Goal: Task Accomplishment & Management: Complete application form

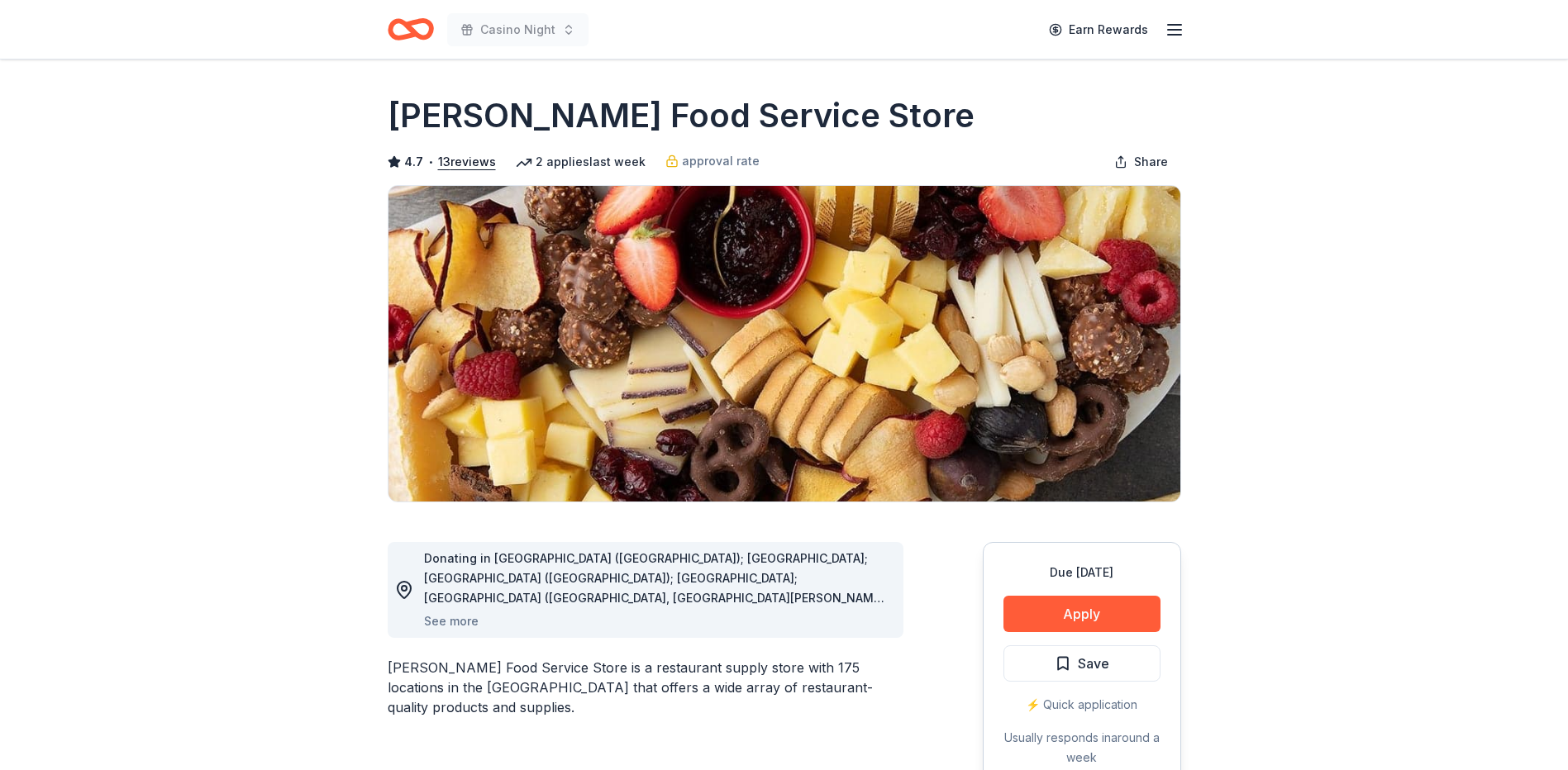
click at [402, 28] on icon "Home" at bounding box center [410, 30] width 46 height 39
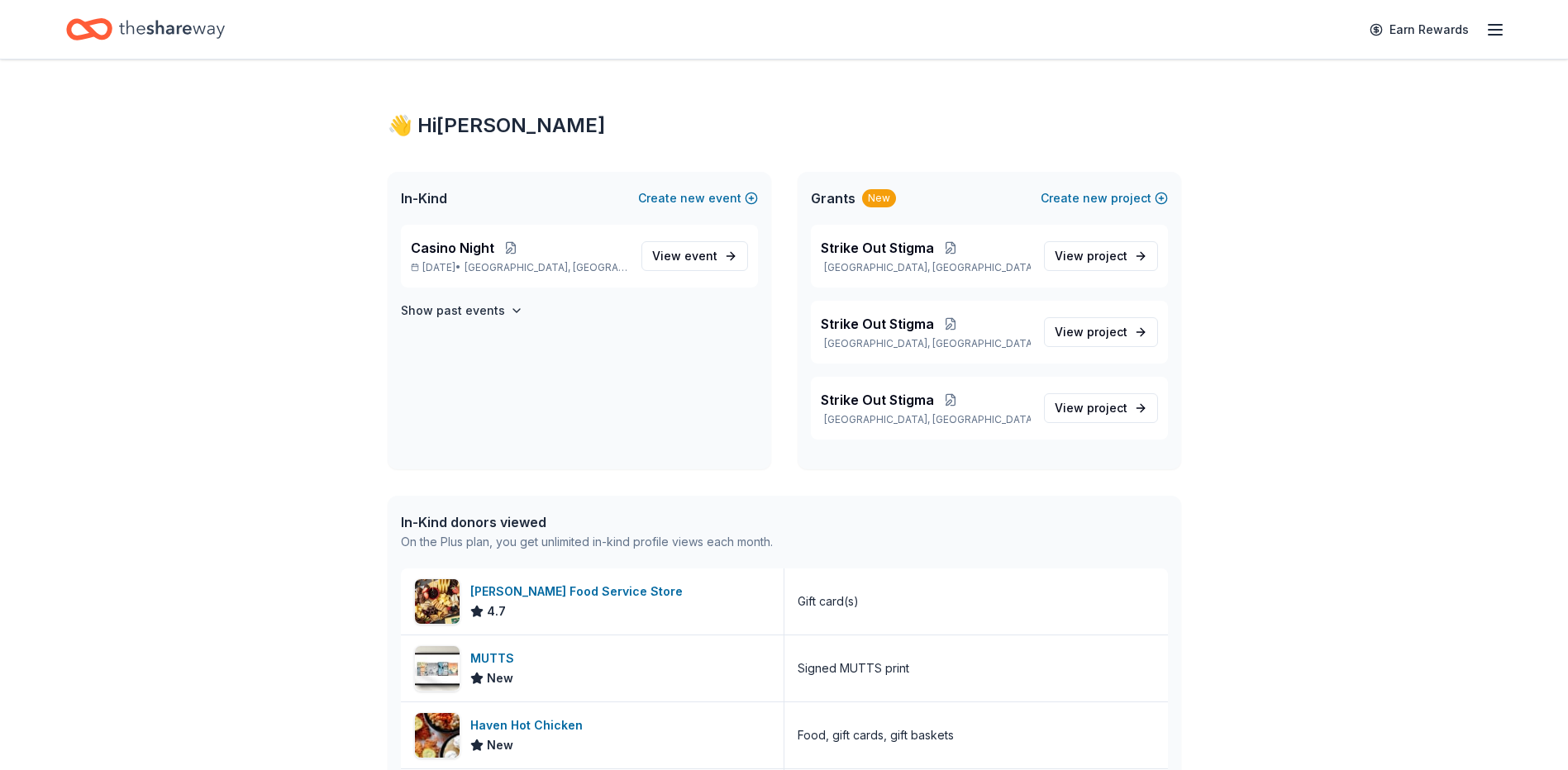
click at [89, 15] on icon "Home" at bounding box center [89, 30] width 46 height 39
click at [464, 257] on span "Casino Night" at bounding box center [452, 248] width 83 height 20
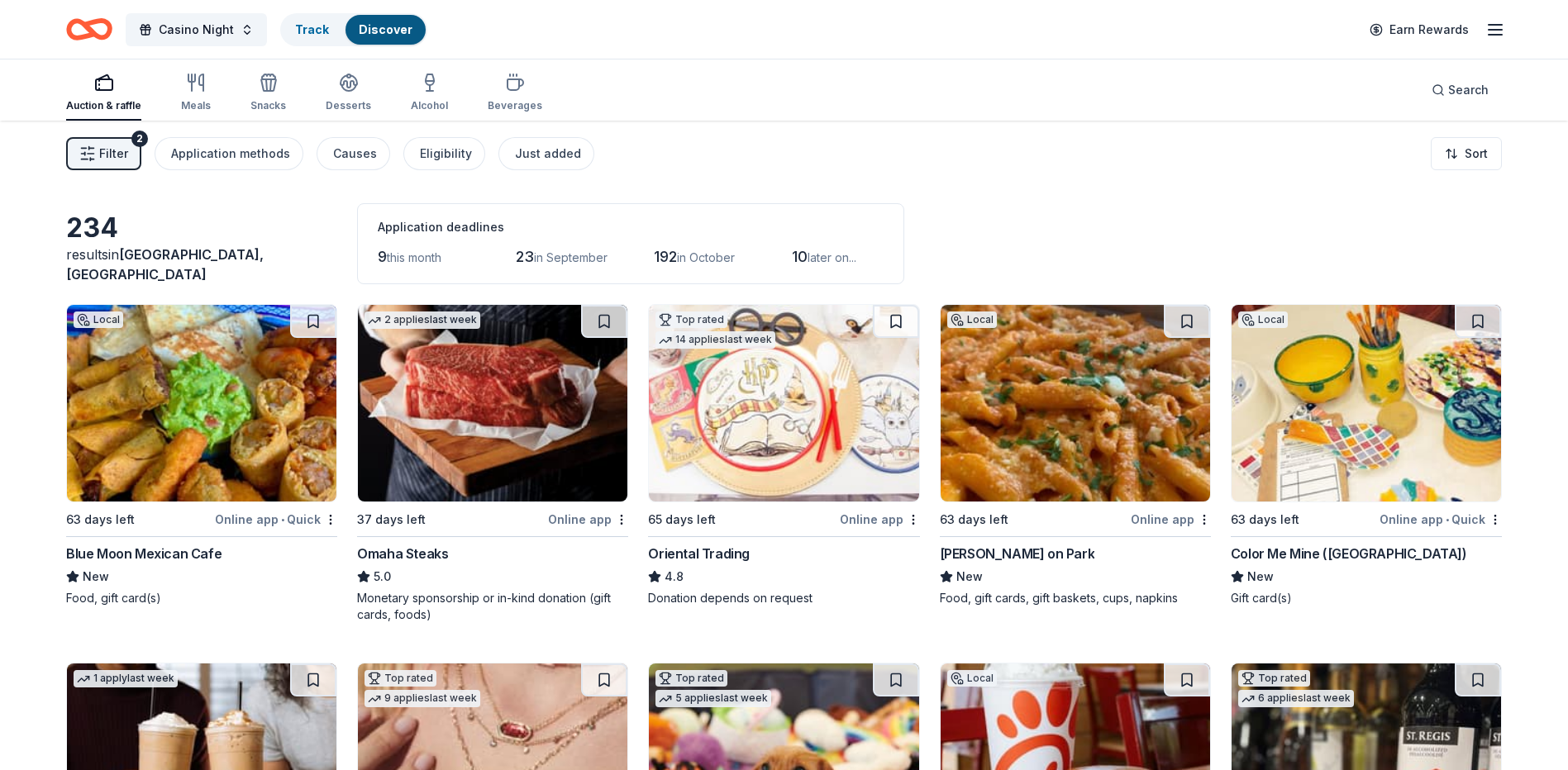
click at [89, 153] on icon "button" at bounding box center [88, 154] width 17 height 17
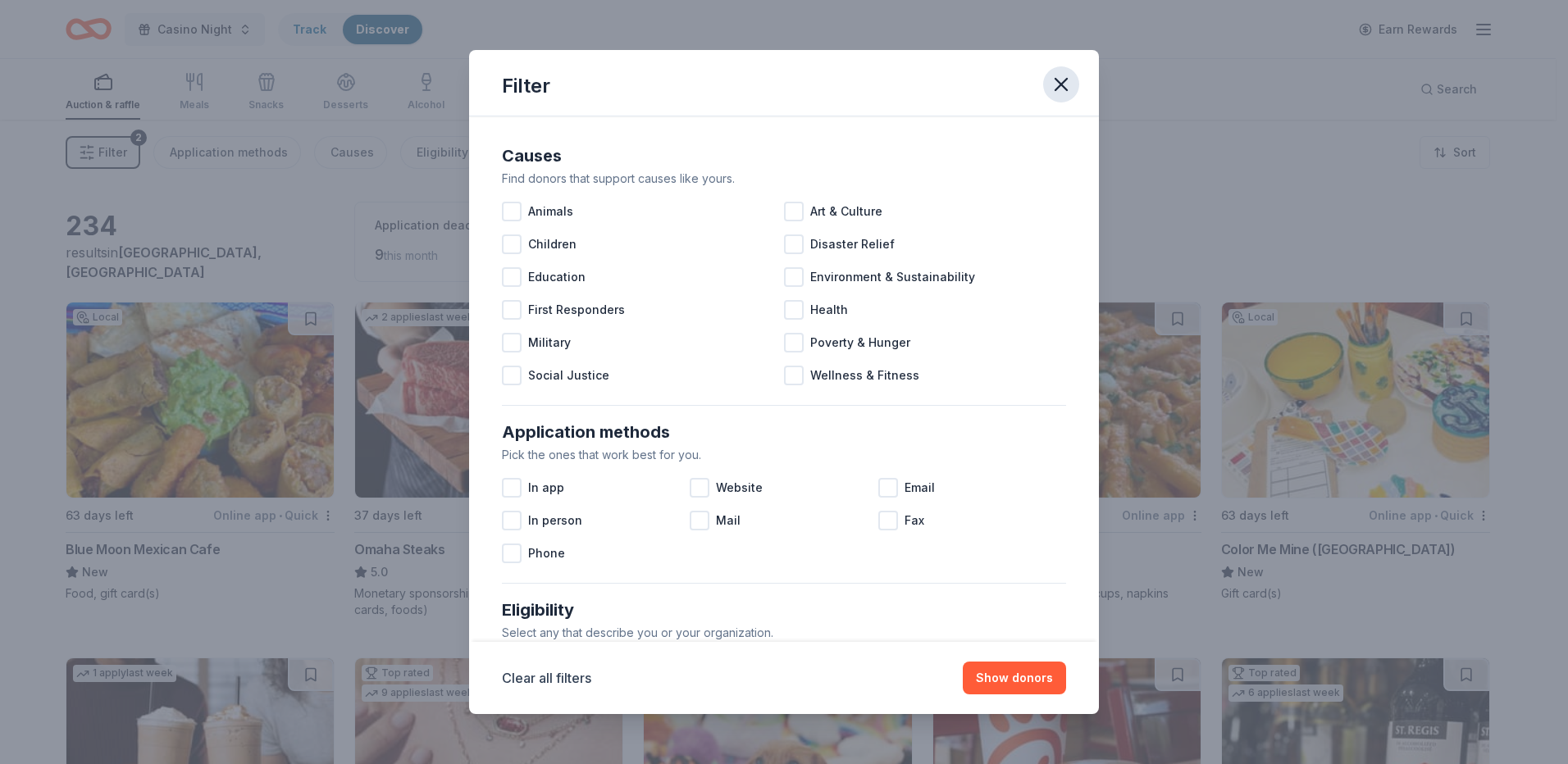
click at [1068, 90] on icon "button" at bounding box center [1061, 84] width 23 height 23
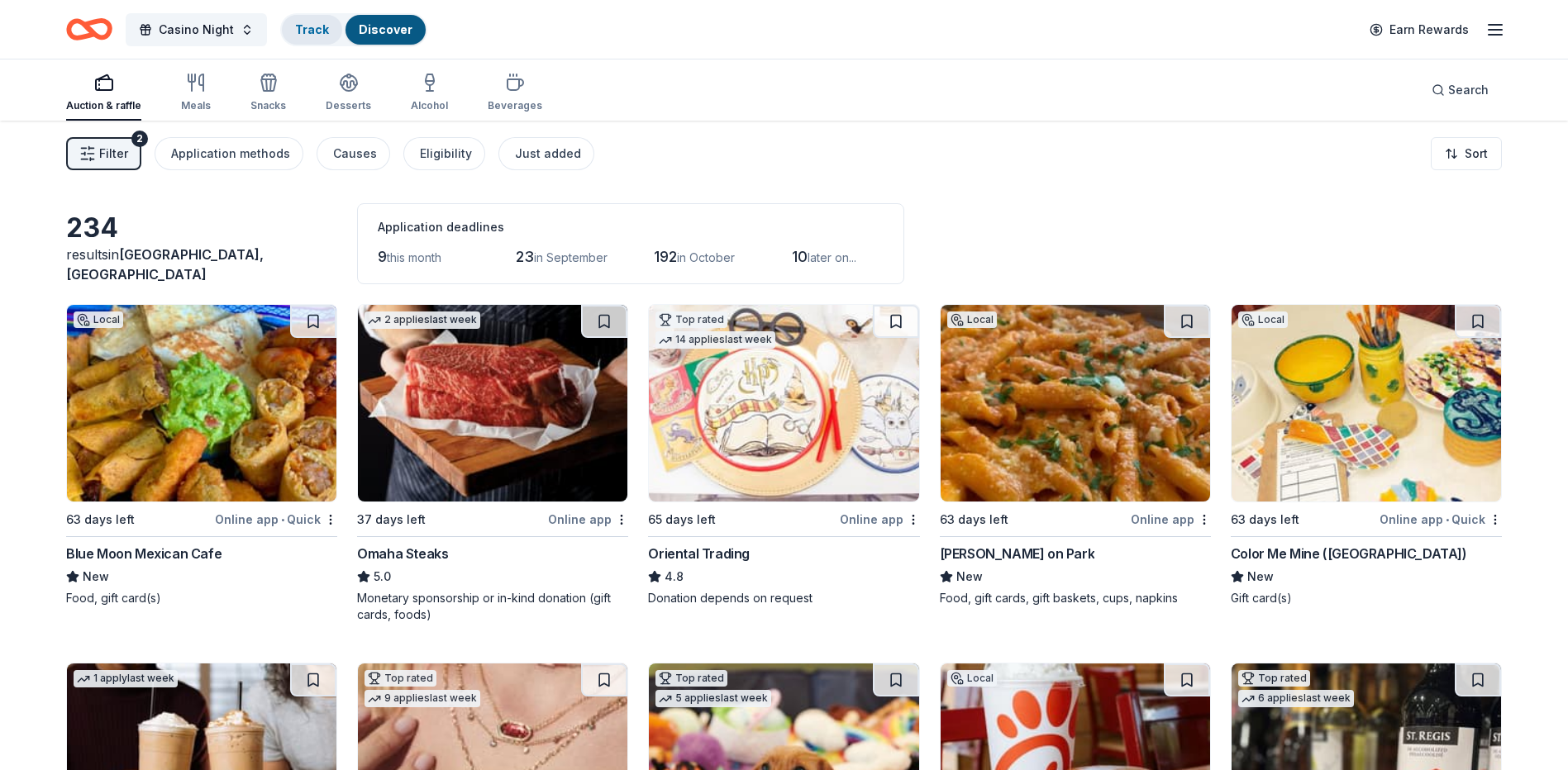
click at [311, 30] on link "Track" at bounding box center [312, 29] width 34 height 14
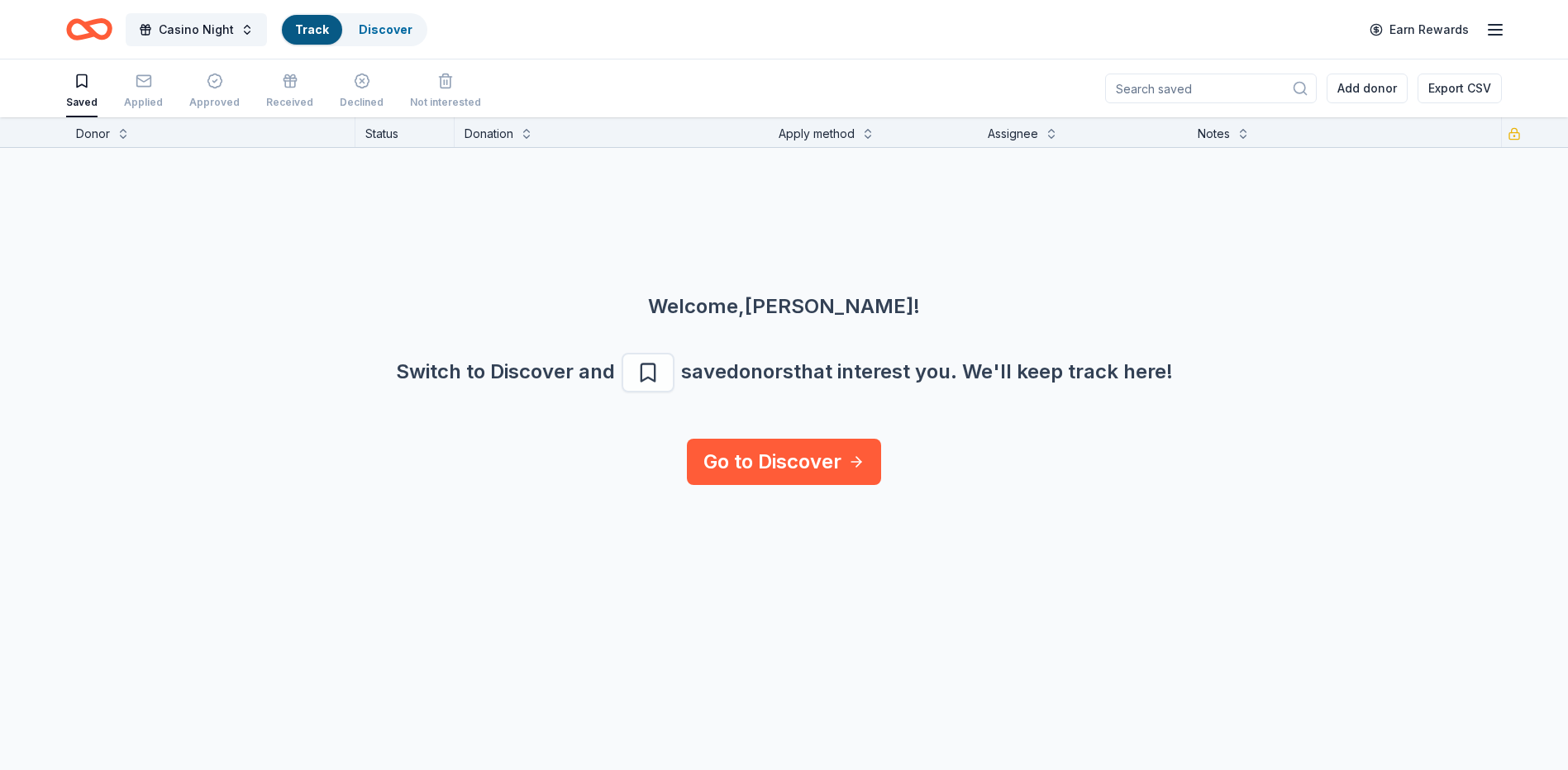
scroll to position [1, 0]
click at [145, 89] on div "Applied" at bounding box center [143, 89] width 39 height 36
click at [384, 28] on link "Discover" at bounding box center [386, 29] width 53 height 14
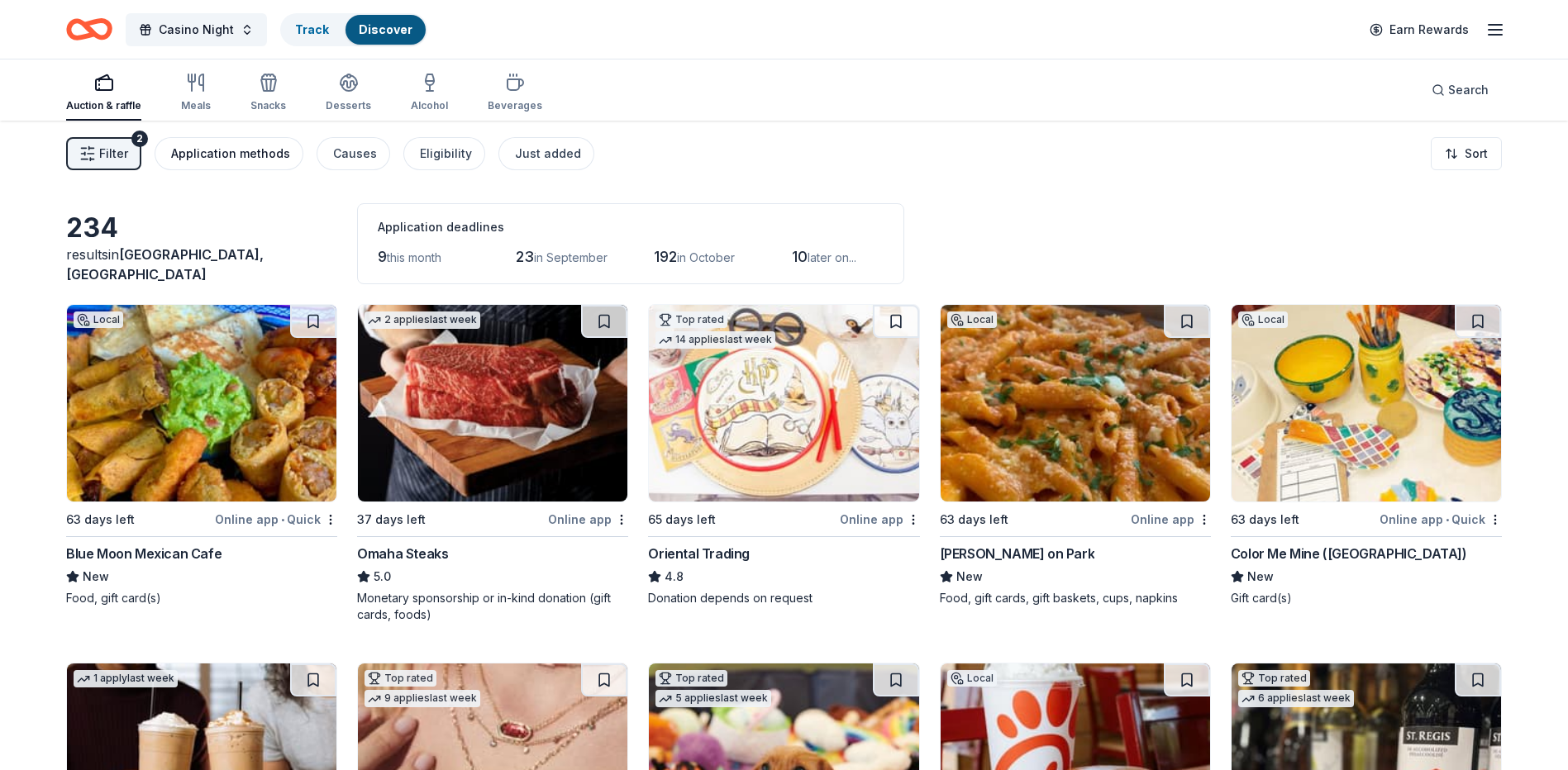
click at [243, 149] on div "Application methods" at bounding box center [230, 154] width 119 height 20
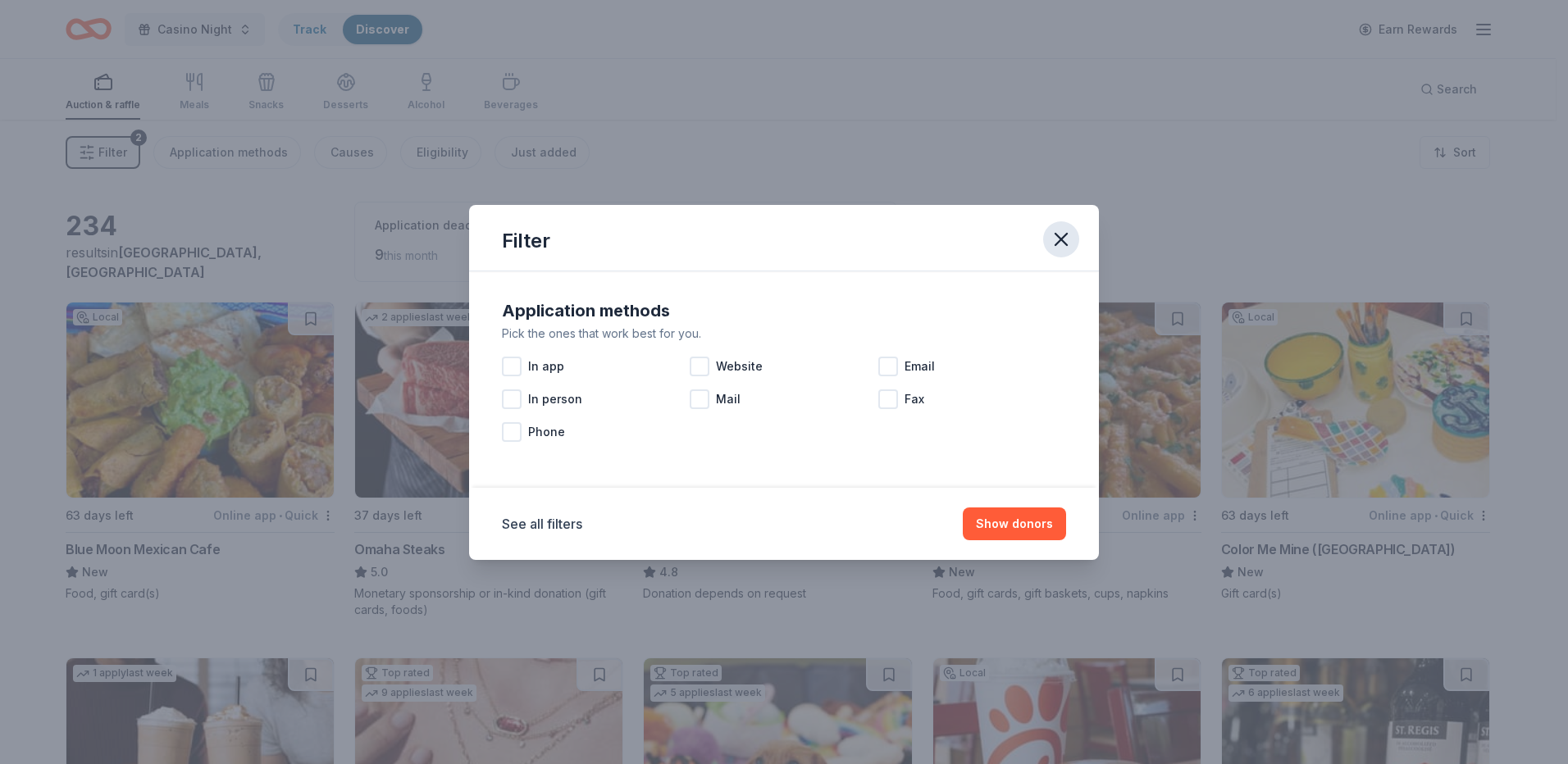
click at [1065, 242] on icon "button" at bounding box center [1061, 239] width 12 height 12
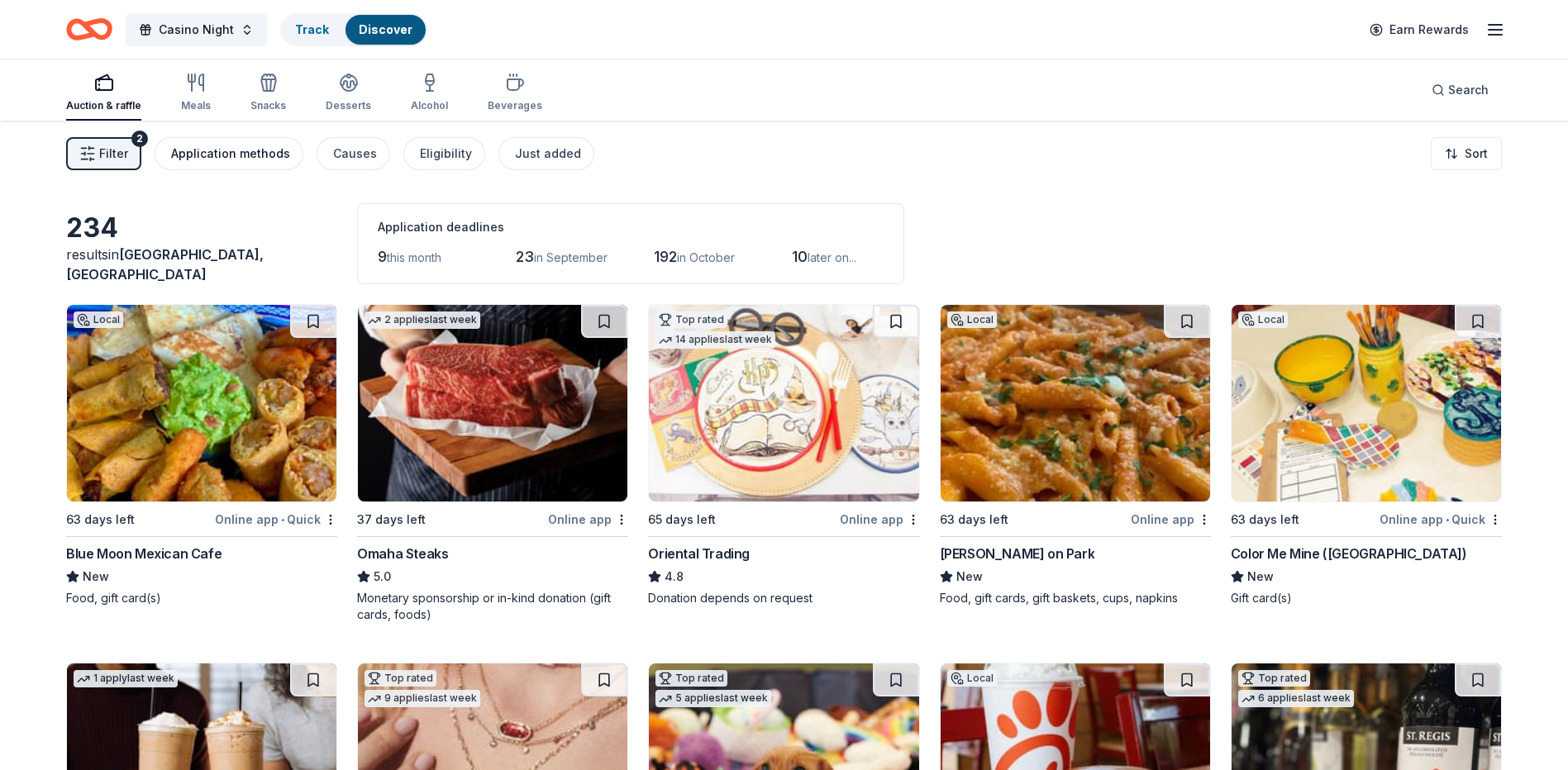
click at [180, 148] on div "Application methods" at bounding box center [230, 154] width 119 height 20
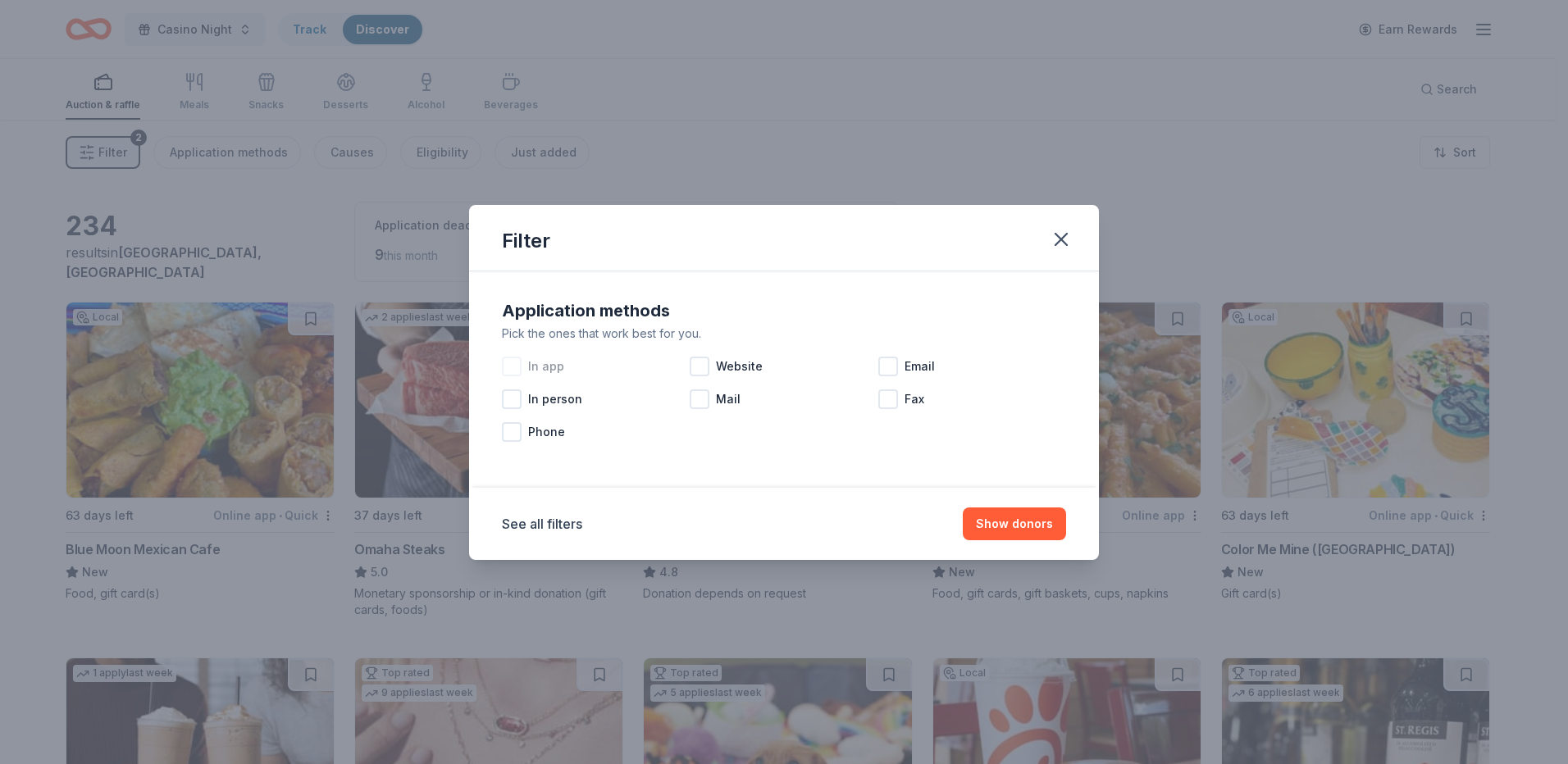
click at [520, 362] on div at bounding box center [512, 367] width 20 height 20
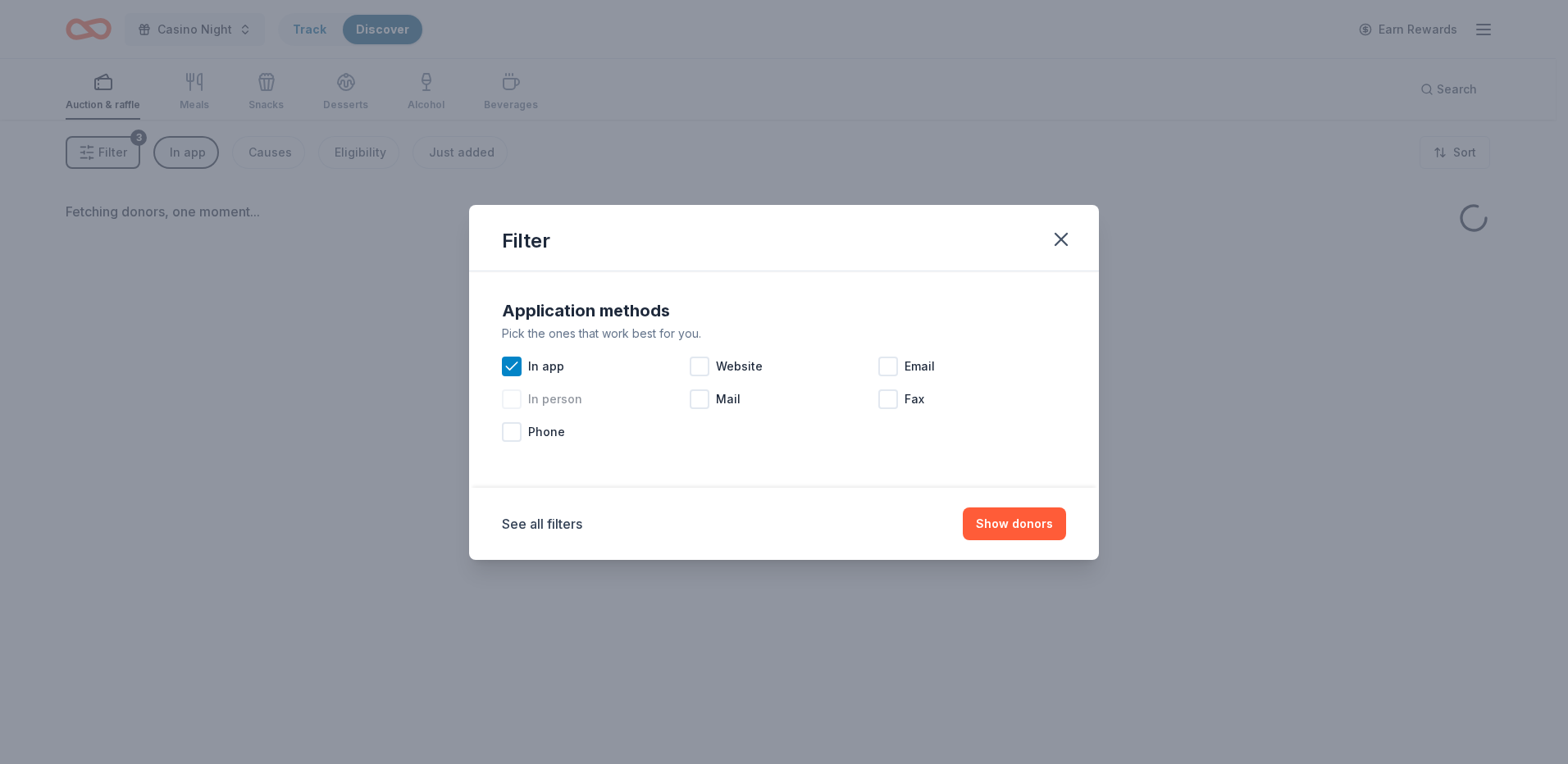
click at [520, 398] on div at bounding box center [512, 400] width 20 height 20
click at [519, 430] on div at bounding box center [512, 432] width 20 height 20
click at [707, 374] on div at bounding box center [700, 367] width 20 height 20
click at [704, 408] on div at bounding box center [700, 400] width 20 height 20
click at [894, 369] on div at bounding box center [889, 367] width 20 height 20
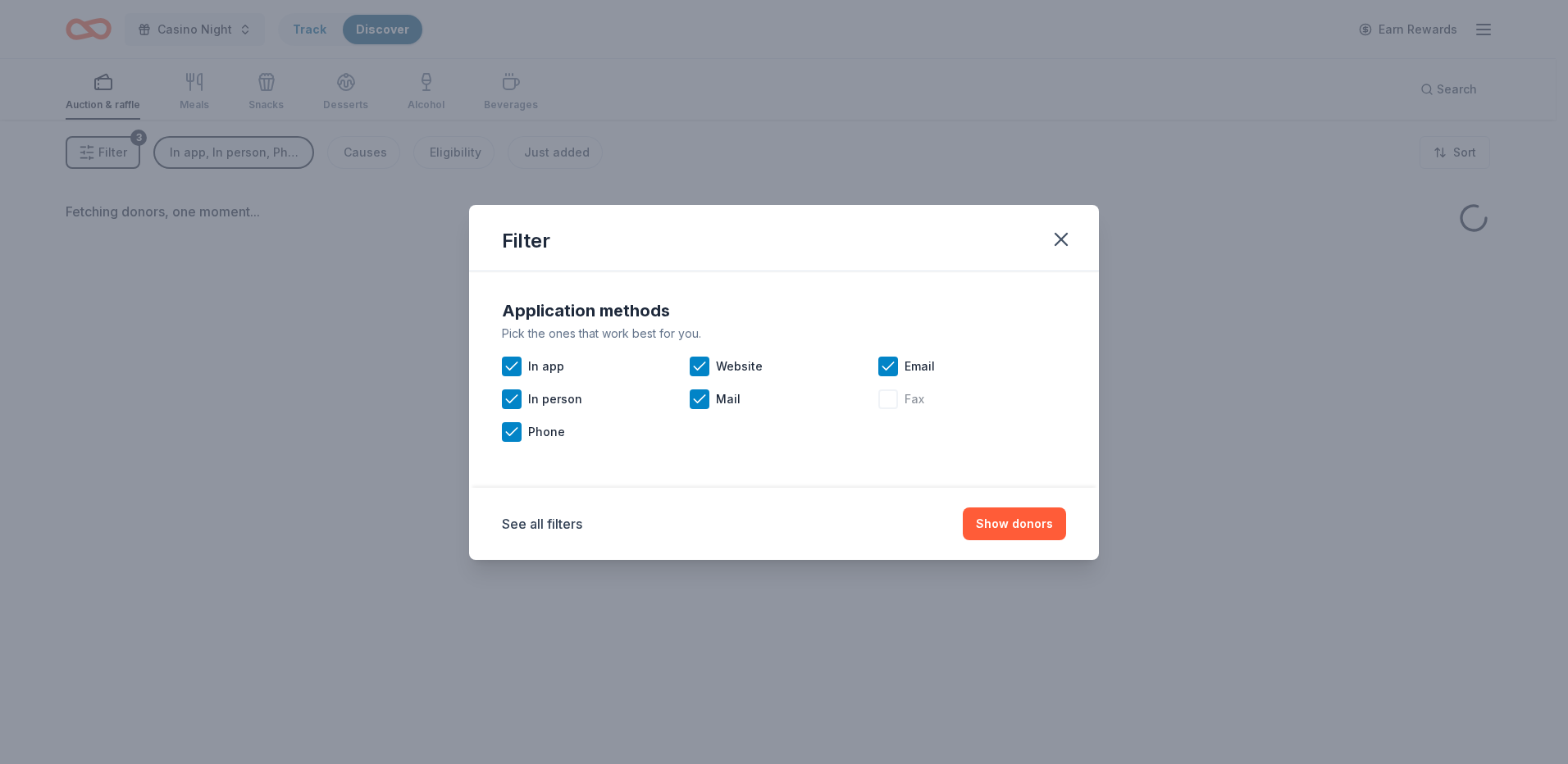
click at [897, 393] on div at bounding box center [889, 400] width 20 height 20
click at [1037, 520] on button "Show donors" at bounding box center [1014, 524] width 103 height 33
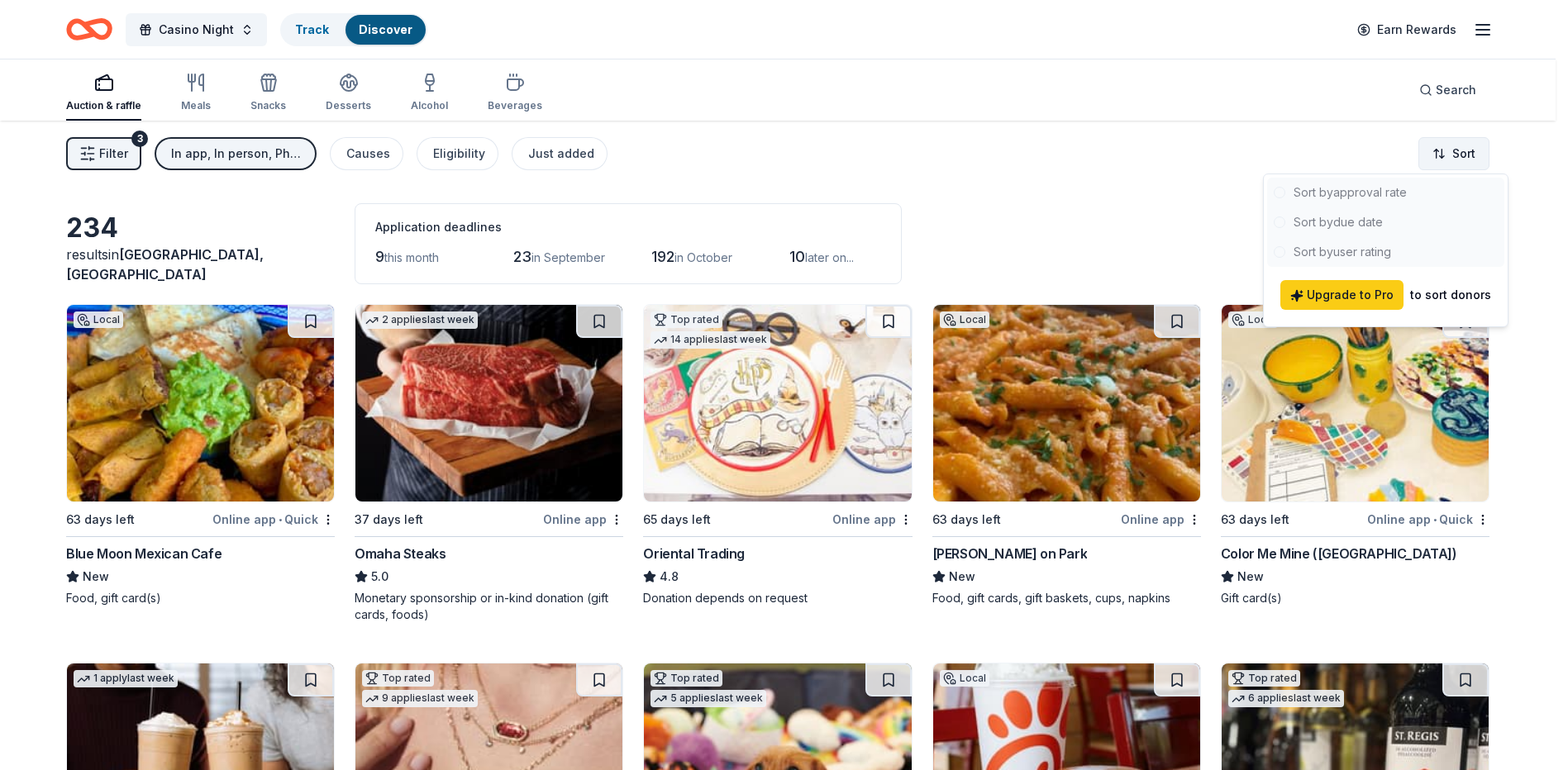
click at [1467, 143] on html "Casino Night Track Discover Earn Rewards Auction & raffle Meals Snacks Desserts…" at bounding box center [784, 385] width 1568 height 770
click at [1379, 253] on div at bounding box center [1385, 222] width 237 height 89
click at [1467, 151] on html "Casino Night Track Discover Earn Rewards Auction & raffle Meals Snacks Desserts…" at bounding box center [790, 385] width 1580 height 770
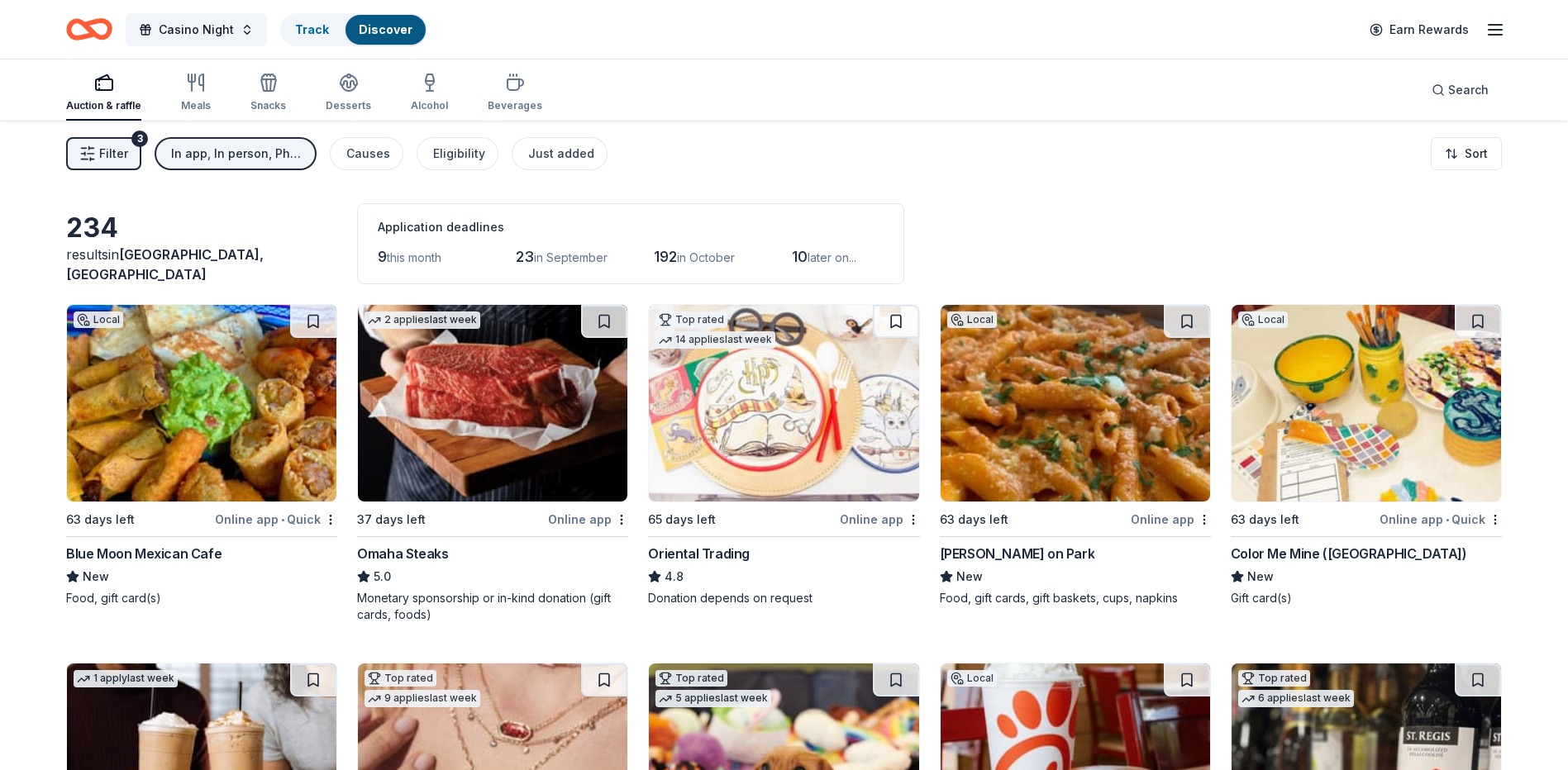
click at [109, 139] on button "Filter 3" at bounding box center [104, 154] width 76 height 33
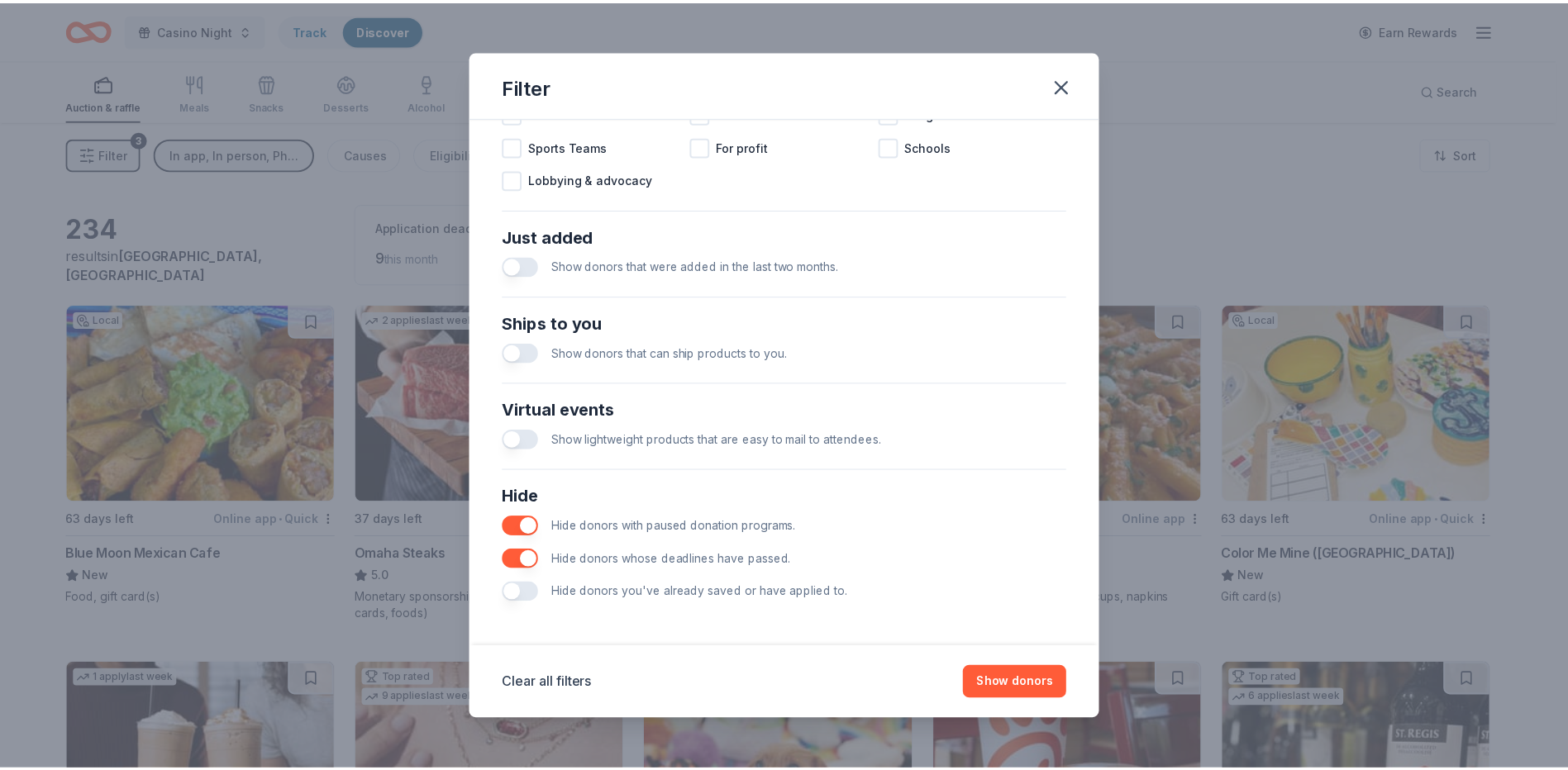
scroll to position [560, 0]
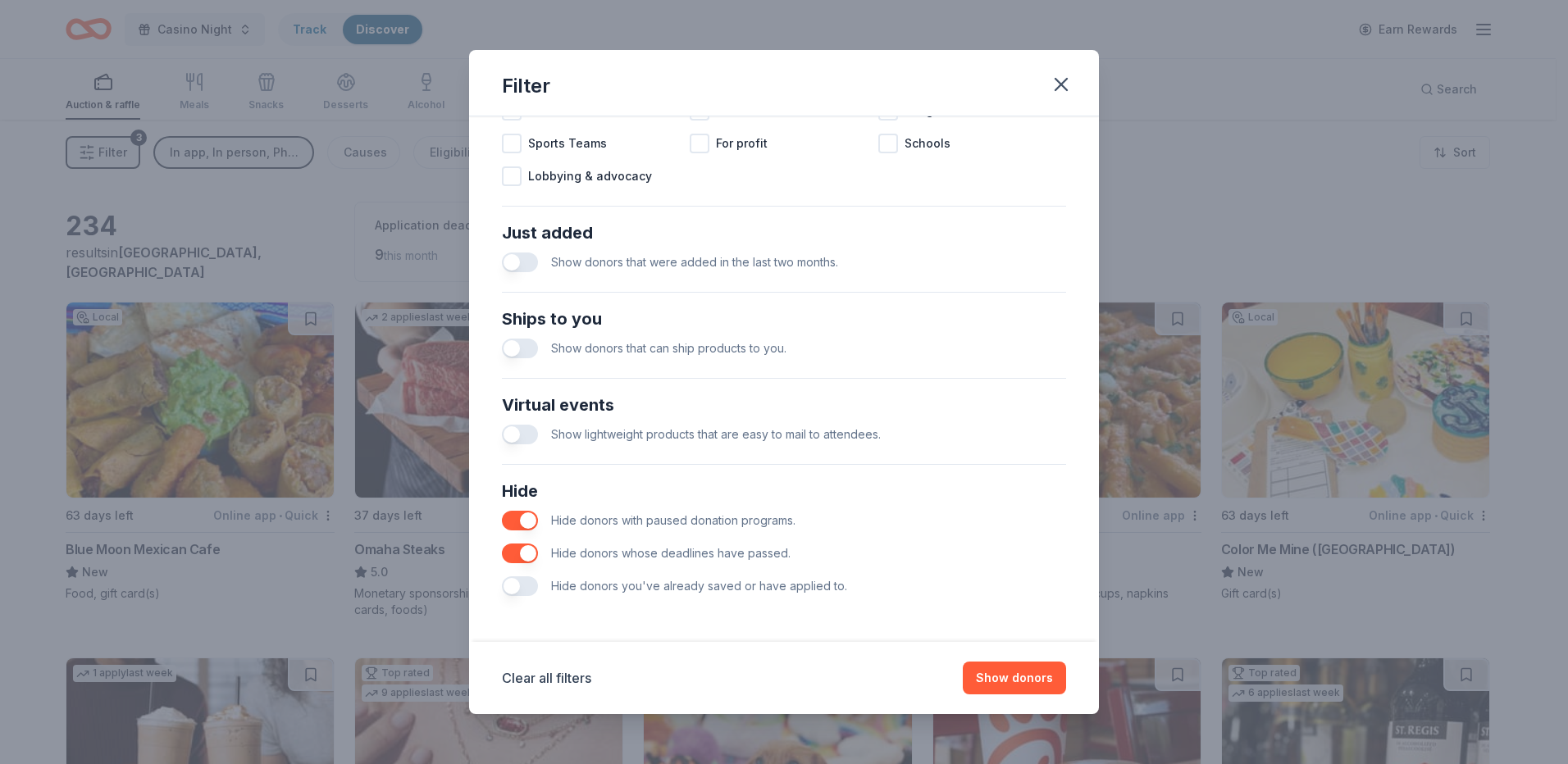
click at [525, 590] on button "button" at bounding box center [519, 586] width 36 height 20
click at [989, 670] on button "Show 234 donors" at bounding box center [1003, 678] width 126 height 33
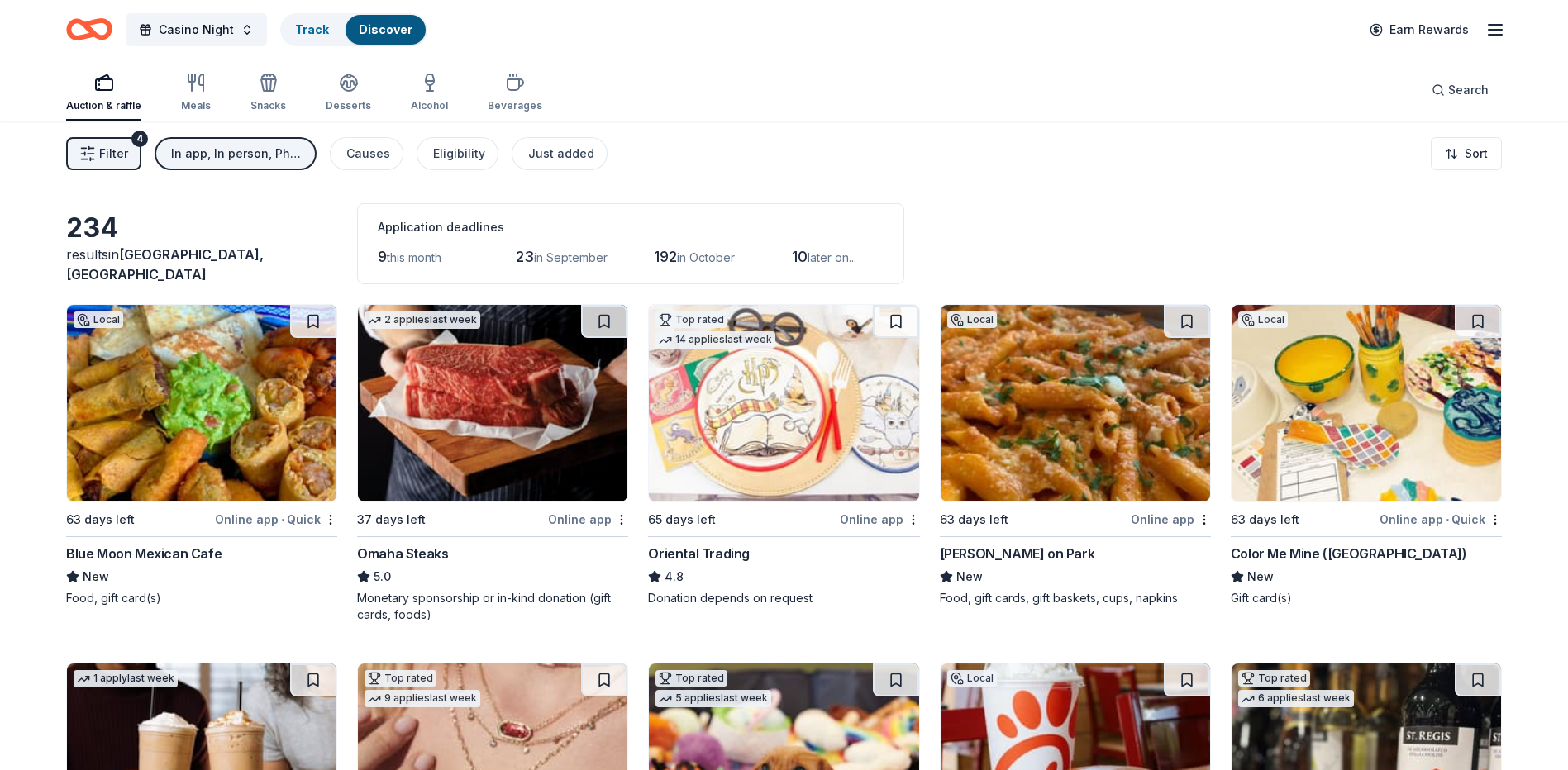
click at [187, 480] on img at bounding box center [202, 403] width 269 height 196
click at [534, 406] on img at bounding box center [493, 403] width 269 height 196
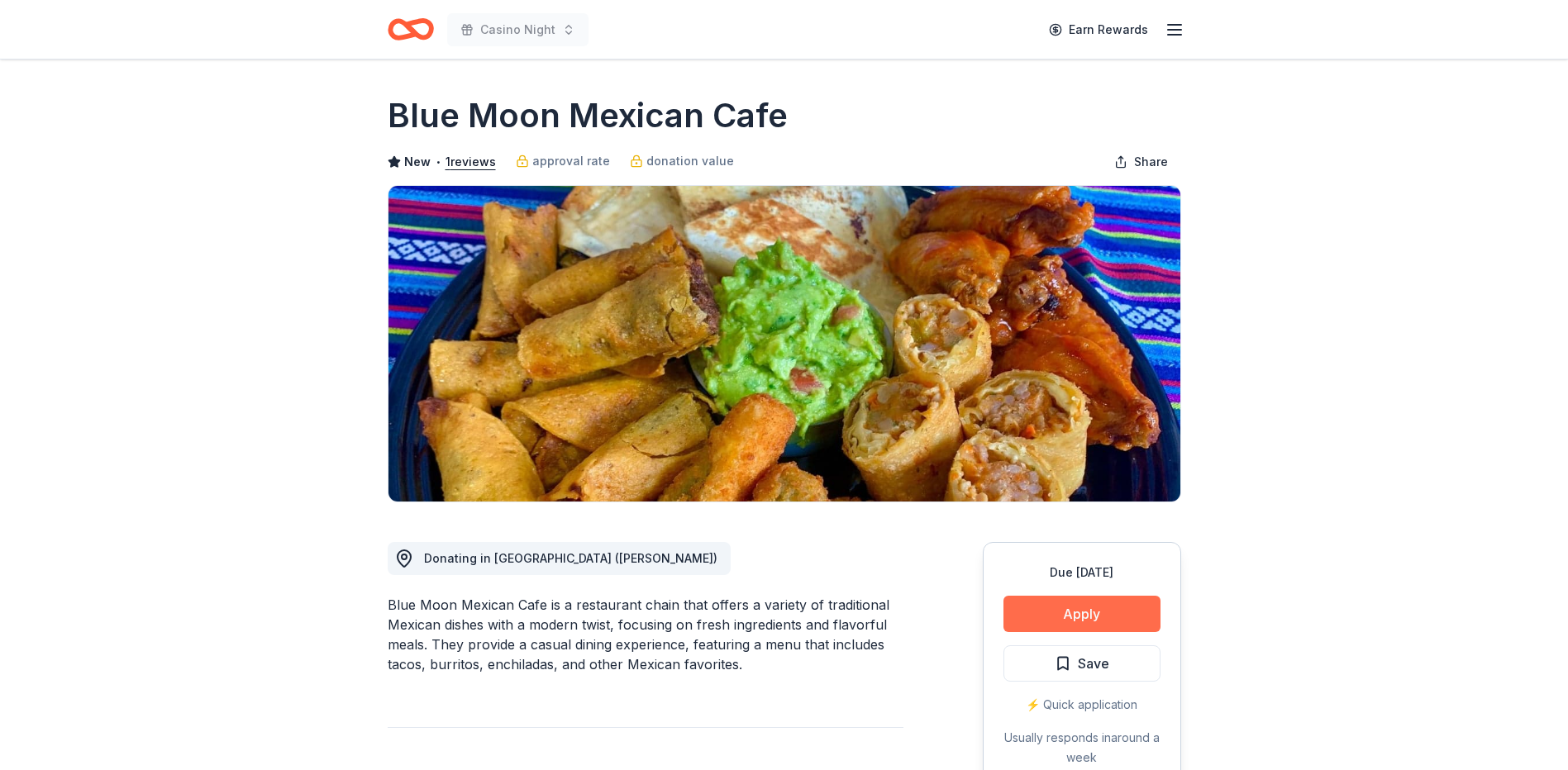
click at [1073, 610] on button "Apply" at bounding box center [1082, 613] width 157 height 36
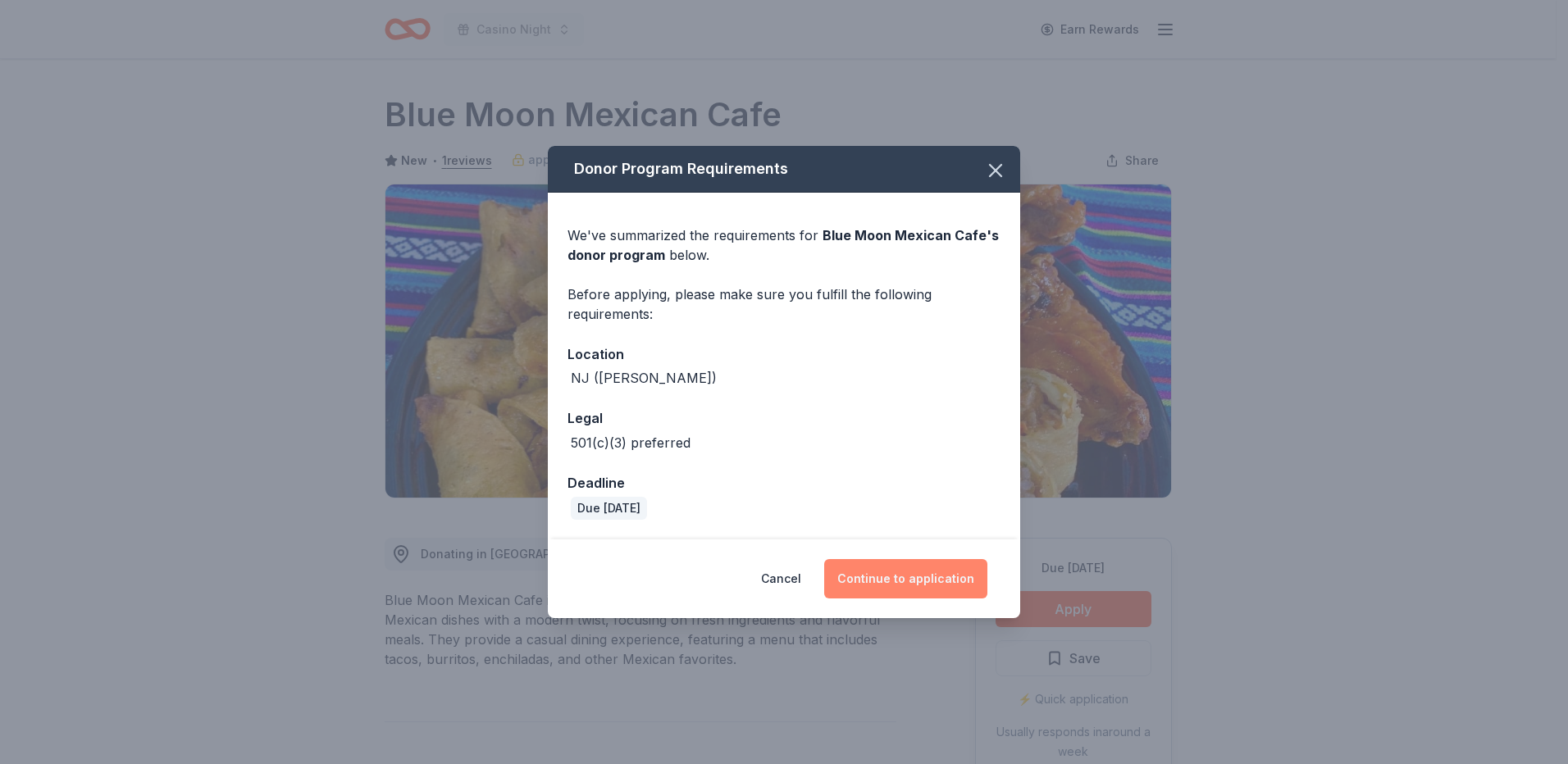
click at [923, 578] on button "Continue to application" at bounding box center [905, 578] width 163 height 39
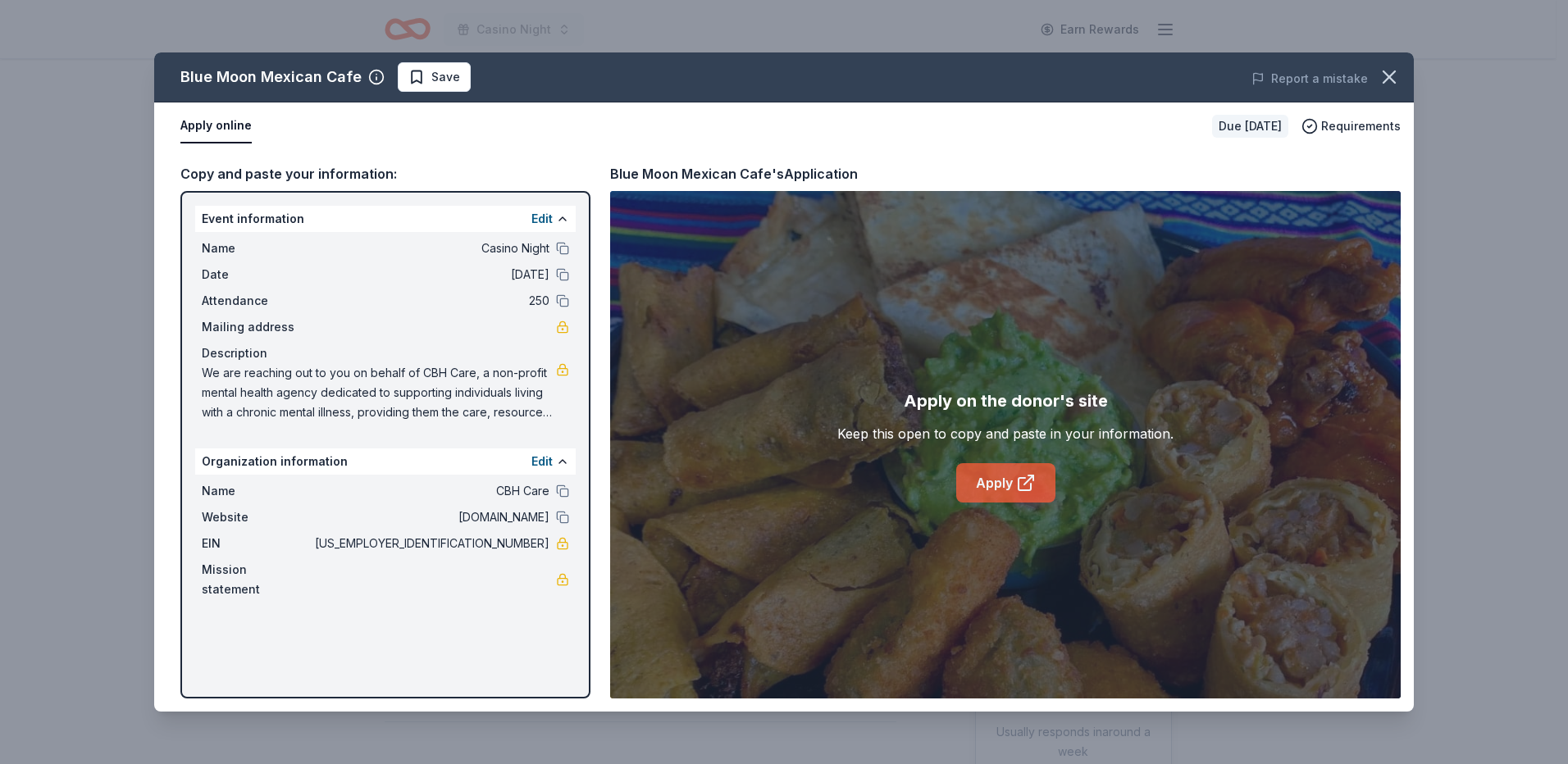
click at [992, 483] on link "Apply" at bounding box center [1006, 482] width 99 height 39
